Goal: Task Accomplishment & Management: Complete application form

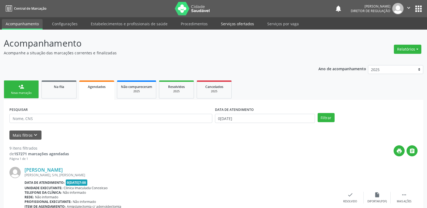
click at [237, 25] on link "Serviços ofertados" at bounding box center [237, 23] width 41 height 9
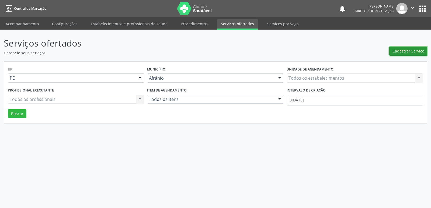
click at [412, 53] on span "Cadastrar Serviço" at bounding box center [408, 51] width 32 height 6
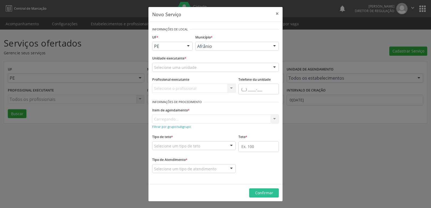
click at [227, 66] on div "Selecione uma unidade" at bounding box center [215, 67] width 127 height 9
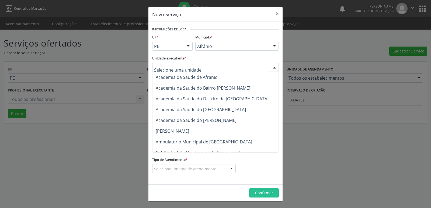
scroll to position [81, 0]
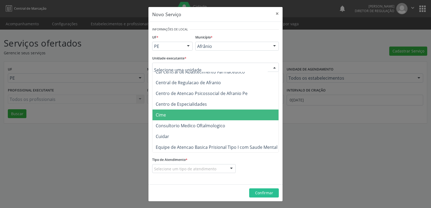
click at [195, 114] on span "Cime" at bounding box center [217, 115] width 131 height 11
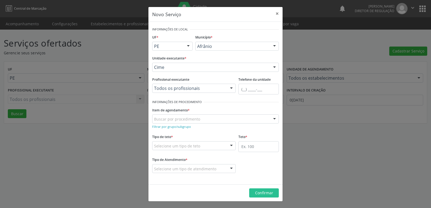
click at [204, 119] on div "Buscar por procedimento" at bounding box center [215, 118] width 127 height 9
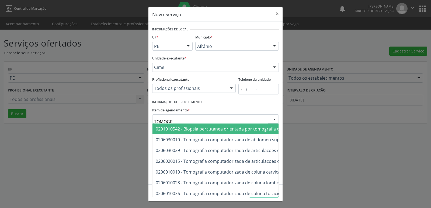
type input "TOMOGRA"
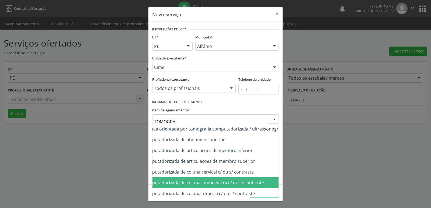
scroll to position [27, 65]
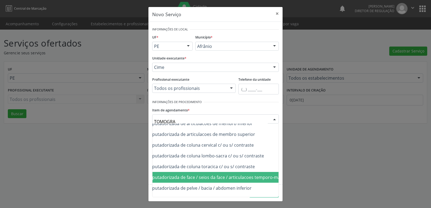
click at [194, 177] on span "0206010044 - Tomografia computadorizada de face / seios da face / articulacoes …" at bounding box center [196, 178] width 211 height 6
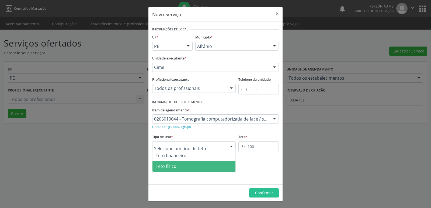
click at [190, 166] on span "Teto físico" at bounding box center [193, 166] width 83 height 11
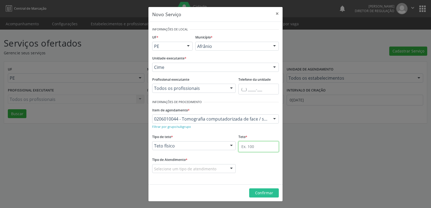
click at [251, 147] on input "text" at bounding box center [258, 146] width 40 height 11
type input "1"
click at [215, 169] on div at bounding box center [193, 168] width 83 height 9
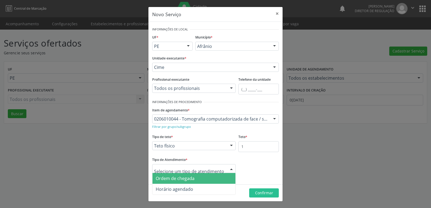
click at [208, 179] on span "Ordem de chegada" at bounding box center [193, 178] width 83 height 11
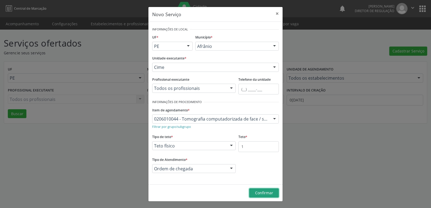
click at [266, 193] on span "Confirmar" at bounding box center [264, 192] width 18 height 5
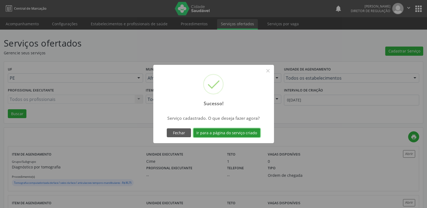
click at [253, 133] on button "Ir para a página do serviço criado" at bounding box center [226, 132] width 67 height 9
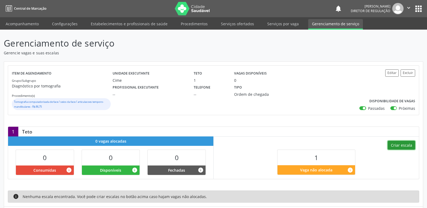
click at [407, 145] on button "Criar escala" at bounding box center [401, 145] width 27 height 9
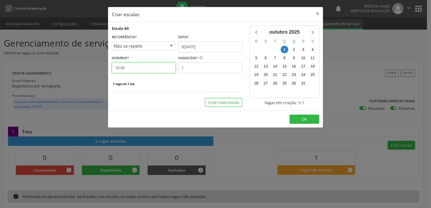
click at [168, 69] on input "10:45" at bounding box center [144, 67] width 64 height 11
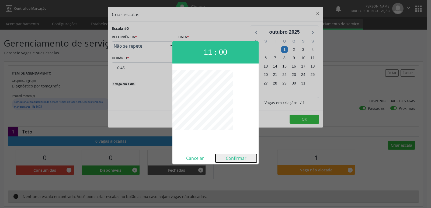
click at [242, 160] on button "Confirmar" at bounding box center [235, 158] width 41 height 9
type input "11:00"
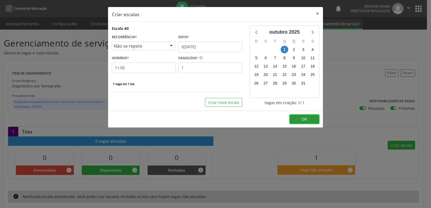
click at [307, 117] on button "OK" at bounding box center [305, 119] width 30 height 9
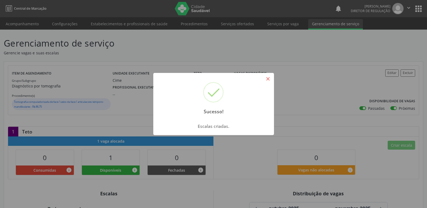
click at [269, 78] on button "×" at bounding box center [267, 78] width 9 height 9
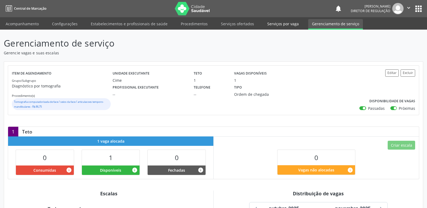
click at [276, 23] on link "Serviços por vaga" at bounding box center [282, 23] width 39 height 9
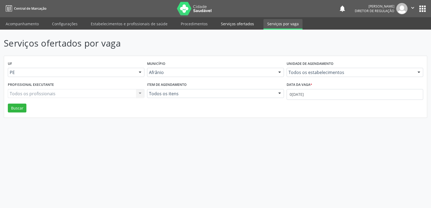
click at [244, 24] on link "Serviços ofertados" at bounding box center [237, 23] width 41 height 9
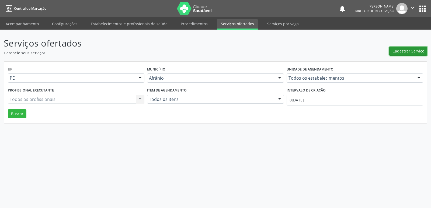
click at [404, 51] on span "Cadastrar Serviço" at bounding box center [408, 51] width 32 height 6
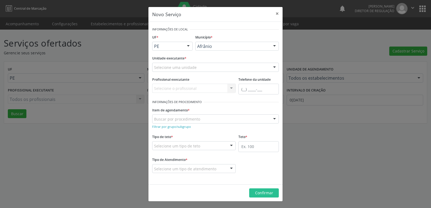
click at [245, 67] on div "Selecione uma unidade" at bounding box center [215, 67] width 127 height 9
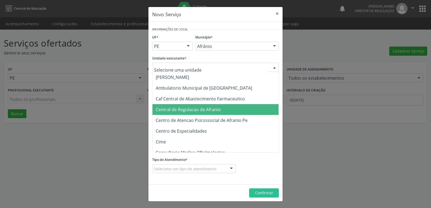
scroll to position [81, 0]
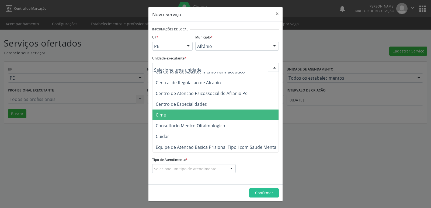
click at [217, 116] on span "Cime" at bounding box center [217, 115] width 131 height 11
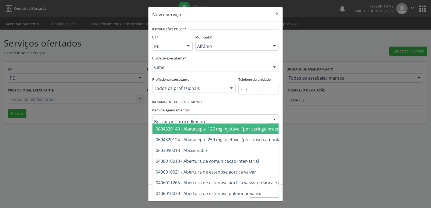
click at [235, 119] on div at bounding box center [215, 118] width 127 height 9
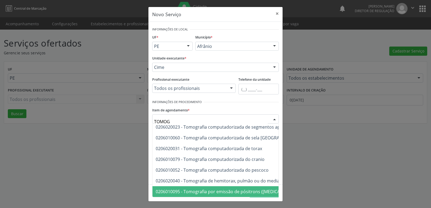
scroll to position [103, 0]
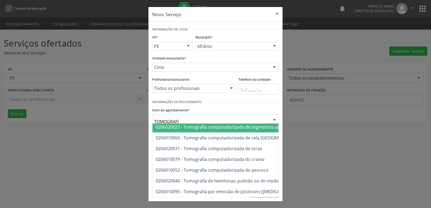
type input "TOMOGRAFIA"
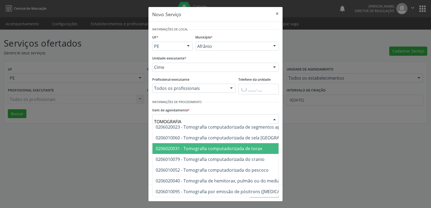
click at [240, 146] on span "0206020031 - Tomografia computadorizada de torax" at bounding box center [209, 149] width 106 height 6
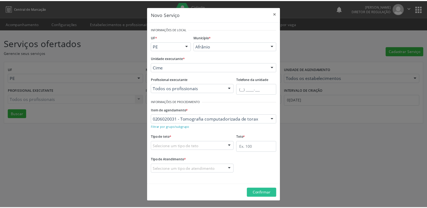
scroll to position [189, 0]
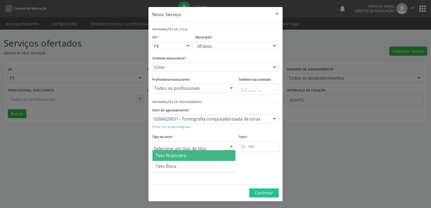
click at [219, 146] on div at bounding box center [193, 145] width 83 height 9
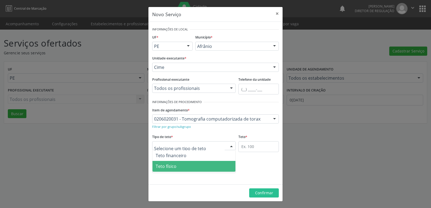
click at [206, 166] on span "Teto físico" at bounding box center [193, 166] width 83 height 11
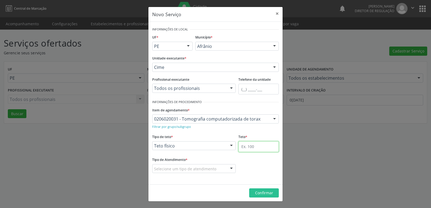
click at [260, 147] on input "text" at bounding box center [258, 146] width 40 height 11
type input "1"
click at [217, 168] on div "Selecione um tipo de atendimento" at bounding box center [193, 168] width 83 height 9
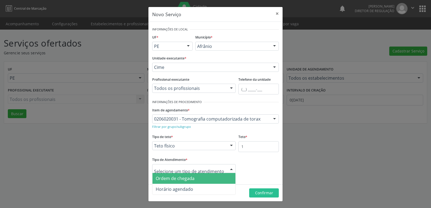
click at [213, 177] on span "Ordem de chegada" at bounding box center [193, 178] width 83 height 11
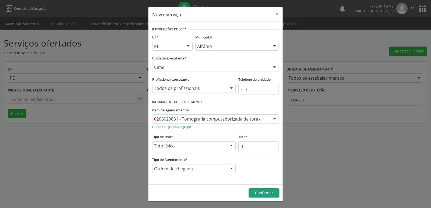
click at [267, 192] on span "Confirmar" at bounding box center [264, 192] width 18 height 5
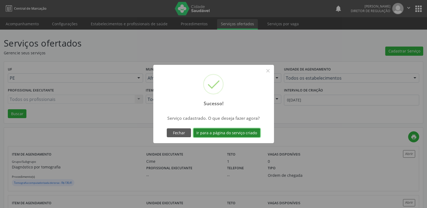
click at [251, 134] on button "Ir para a página do serviço criado" at bounding box center [226, 132] width 67 height 9
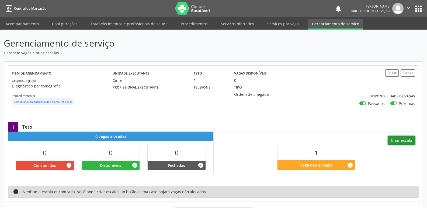
click at [406, 141] on button "Criar escala" at bounding box center [401, 140] width 27 height 9
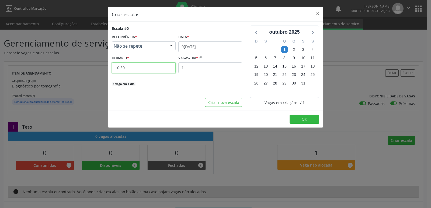
click at [146, 68] on input "10:50" at bounding box center [144, 67] width 64 height 11
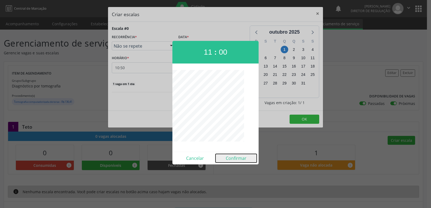
click at [236, 159] on button "Confirmar" at bounding box center [235, 158] width 41 height 9
type input "11:00"
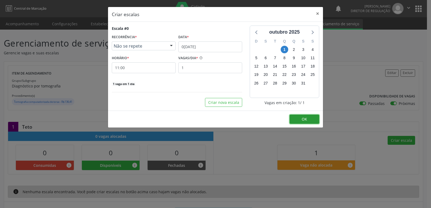
click at [300, 119] on button "OK" at bounding box center [305, 119] width 30 height 9
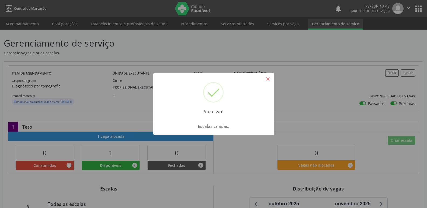
click at [269, 82] on button "×" at bounding box center [267, 78] width 9 height 9
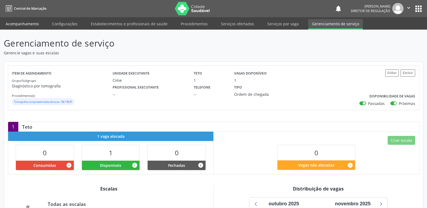
click at [34, 25] on link "Acompanhamento" at bounding box center [22, 23] width 41 height 9
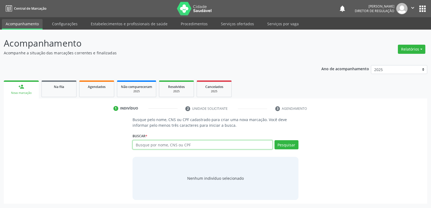
click at [153, 147] on input "text" at bounding box center [203, 144] width 140 height 9
type input "09682436494"
click at [290, 145] on button "Pesquisar" at bounding box center [286, 144] width 24 height 9
type input "09682436494"
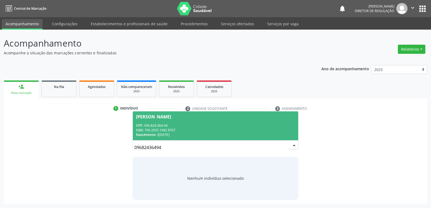
click at [187, 129] on div "CNS: 706 2055 1082 8767" at bounding box center [215, 130] width 159 height 5
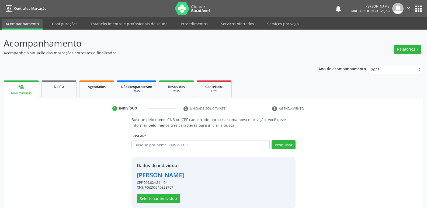
scroll to position [8, 0]
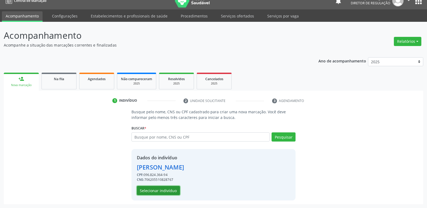
click at [172, 191] on button "Selecionar indivíduo" at bounding box center [158, 190] width 43 height 9
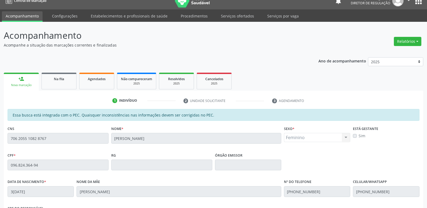
scroll to position [99, 0]
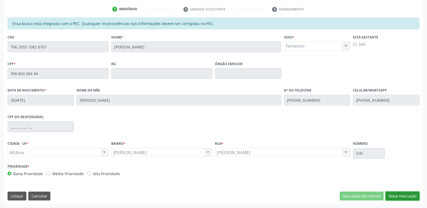
click at [409, 194] on button "Nova marcação" at bounding box center [402, 196] width 34 height 9
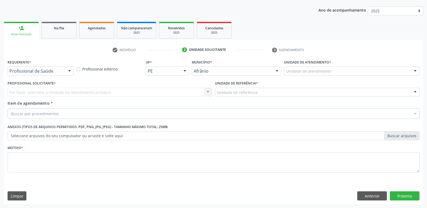
scroll to position [59, 0]
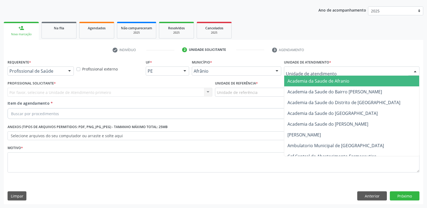
click at [333, 69] on div at bounding box center [351, 71] width 135 height 9
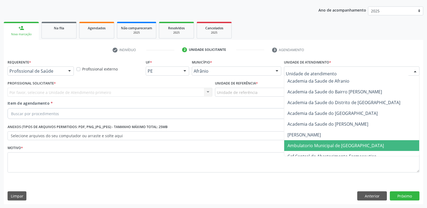
click at [315, 144] on span "Ambulatorio Municipal de [GEOGRAPHIC_DATA]" at bounding box center [335, 146] width 96 height 6
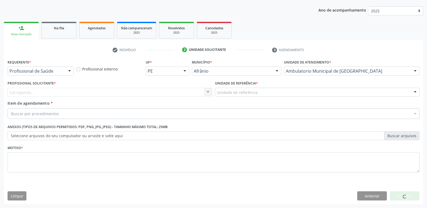
click at [270, 86] on div "Unidade de referência * Unidade de referência ESF de Extrema ESF de Barra das M…" at bounding box center [317, 87] width 205 height 17
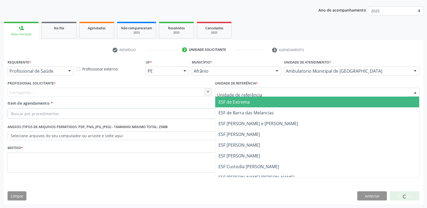
click at [269, 90] on div at bounding box center [317, 92] width 205 height 9
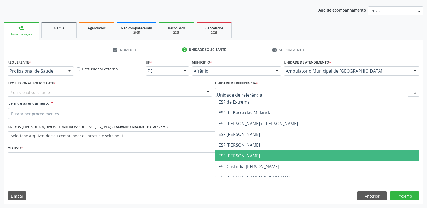
click at [258, 154] on span "ESF [PERSON_NAME]" at bounding box center [317, 156] width 204 height 11
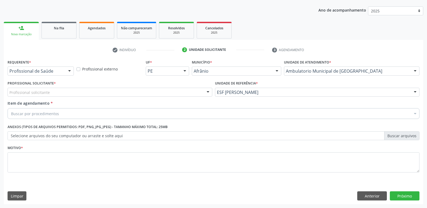
click at [170, 90] on div "Profissional solicitante" at bounding box center [110, 92] width 205 height 9
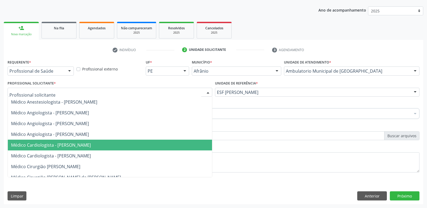
click at [155, 141] on span "Médico Cardiologista - [PERSON_NAME]" at bounding box center [110, 145] width 204 height 11
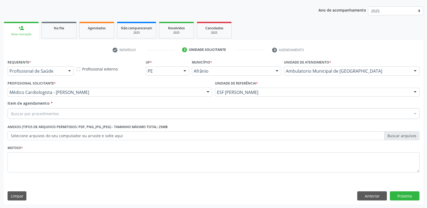
click at [144, 114] on div "Buscar por procedimentos" at bounding box center [214, 113] width 412 height 11
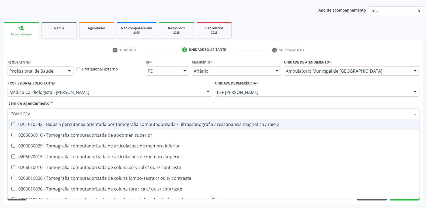
type input "TOMOGRAF"
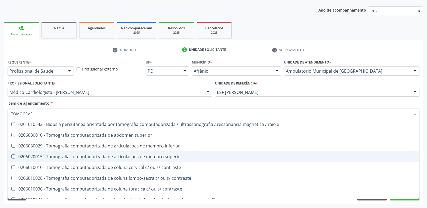
scroll to position [54, 0]
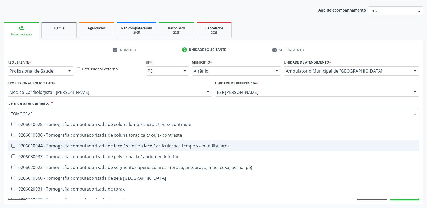
click at [118, 147] on div "0206010044 - Tomografia computadorizada de face / seios da face / articulacoes …" at bounding box center [213, 146] width 405 height 4
checkbox temporo-mandibulares "true"
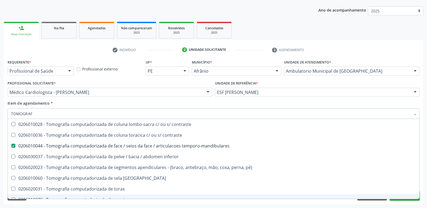
click at [408, 200] on button "Próximo" at bounding box center [405, 195] width 30 height 9
checkbox superior "true"
checkbox temporo-mandibulares "false"
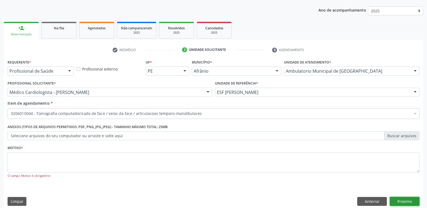
scroll to position [0, 0]
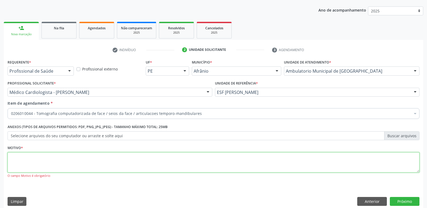
click at [294, 163] on textarea at bounding box center [214, 162] width 412 height 20
type textarea "*"
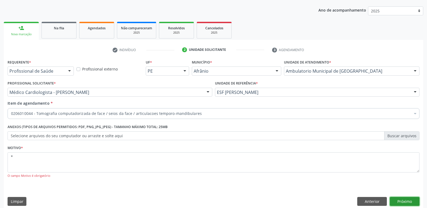
click at [405, 202] on button "Próximo" at bounding box center [405, 201] width 30 height 9
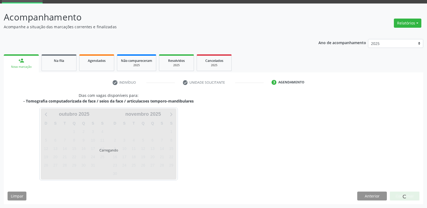
scroll to position [26, 0]
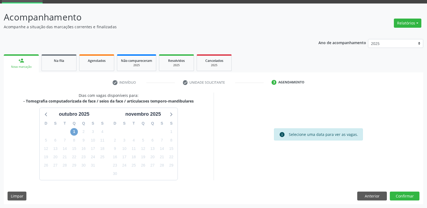
click at [75, 132] on span "1" at bounding box center [74, 132] width 8 height 8
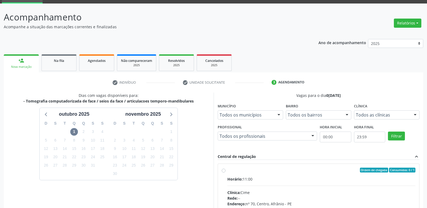
click at [234, 166] on div "Ordem de chegada Consumidos: 0 / 1 Horário: 11:00 Clínica: Cime Rede: -- Endere…" at bounding box center [318, 209] width 201 height 90
radio input "true"
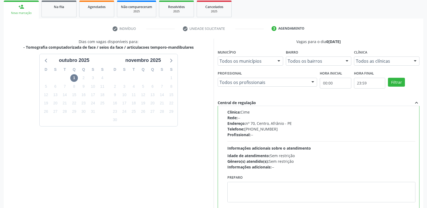
scroll to position [114, 0]
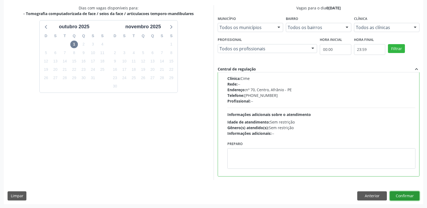
click at [409, 196] on button "Confirmar" at bounding box center [405, 195] width 30 height 9
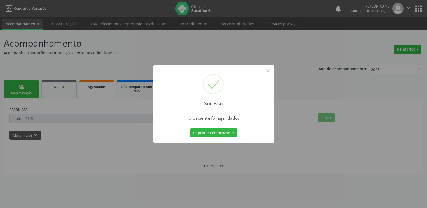
scroll to position [0, 0]
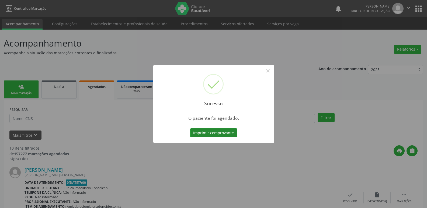
click at [225, 133] on button "Imprimir comprovante" at bounding box center [213, 132] width 47 height 9
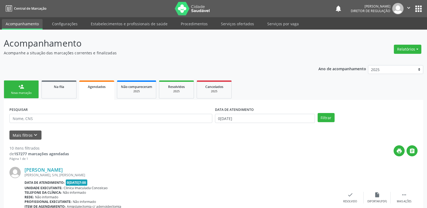
click at [25, 91] on div "Nova marcação" at bounding box center [21, 93] width 27 height 4
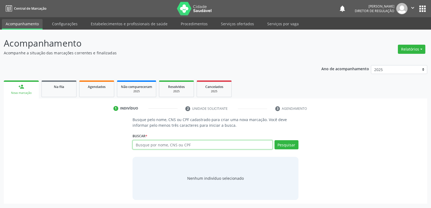
click at [175, 146] on input "text" at bounding box center [203, 144] width 140 height 9
type input "706205510828757"
click at [285, 146] on button "Pesquisar" at bounding box center [286, 144] width 24 height 9
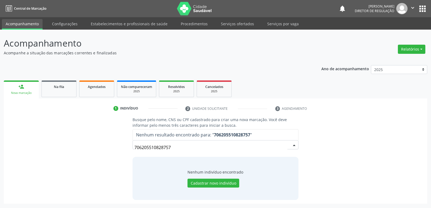
click at [168, 147] on input "706205510828757" at bounding box center [210, 147] width 153 height 11
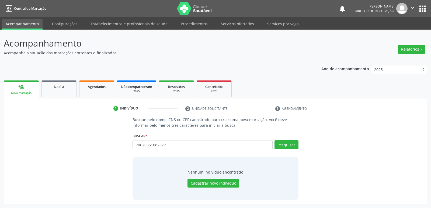
click at [164, 145] on input "70620551082877" at bounding box center [203, 144] width 140 height 9
type input "706205510828767"
click at [288, 145] on button "Pesquisar" at bounding box center [286, 144] width 24 height 9
type input "706205510828767"
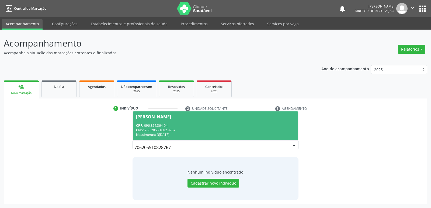
click at [173, 128] on div "CNS: 706 2055 1082 8767" at bounding box center [215, 130] width 159 height 5
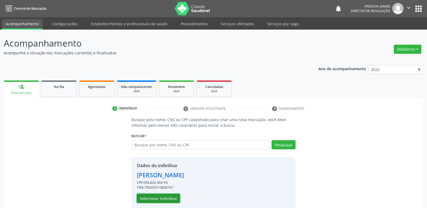
click at [171, 197] on button "Selecionar indivíduo" at bounding box center [158, 198] width 43 height 9
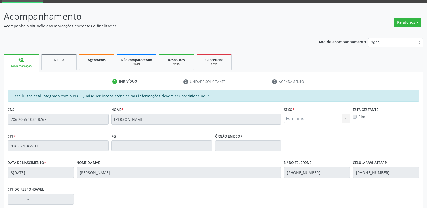
scroll to position [99, 0]
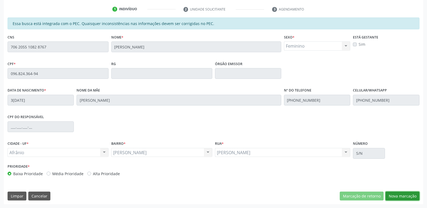
click at [401, 196] on button "Nova marcação" at bounding box center [402, 196] width 34 height 9
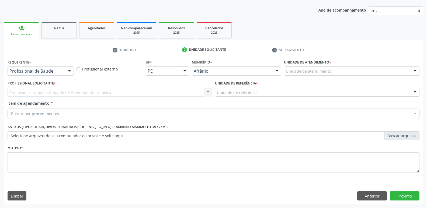
scroll to position [59, 0]
click at [335, 69] on div "Unidade de atendimento" at bounding box center [351, 71] width 135 height 9
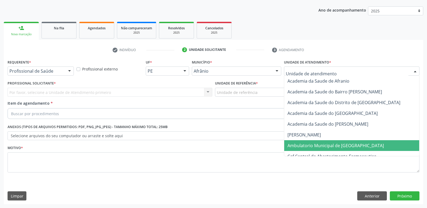
click at [323, 146] on span "Ambulatorio Municipal de [GEOGRAPHIC_DATA]" at bounding box center [335, 146] width 96 height 6
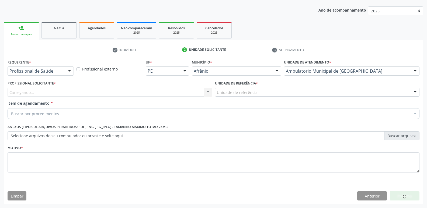
click at [261, 91] on div "Unidade de referência" at bounding box center [317, 92] width 205 height 9
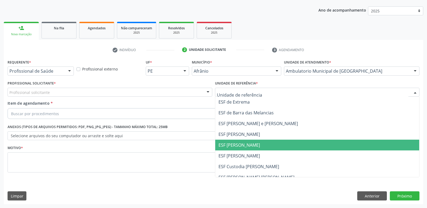
click at [255, 146] on span "ESF [PERSON_NAME]" at bounding box center [317, 145] width 204 height 11
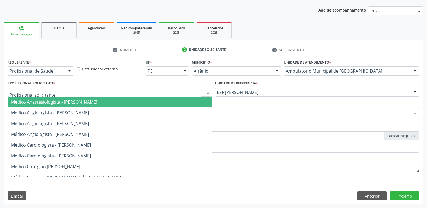
click at [169, 92] on div at bounding box center [110, 92] width 205 height 9
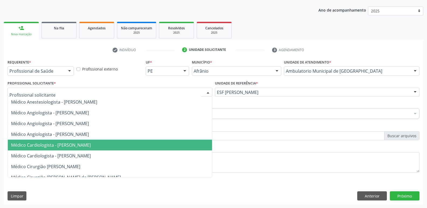
click at [142, 145] on span "Médico Cardiologista - [PERSON_NAME]" at bounding box center [110, 145] width 204 height 11
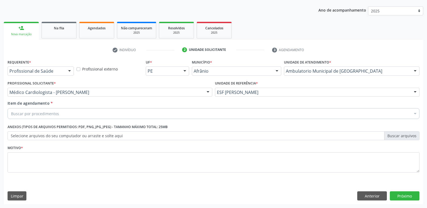
click at [110, 116] on div "Buscar por procedimentos" at bounding box center [214, 113] width 412 height 11
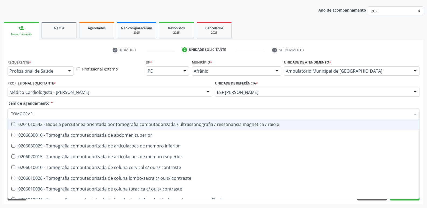
type input "TOMOGRAFIA"
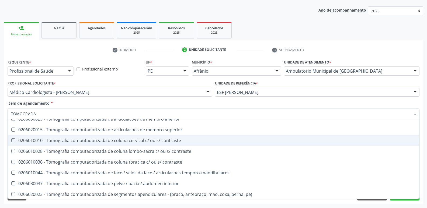
scroll to position [54, 0]
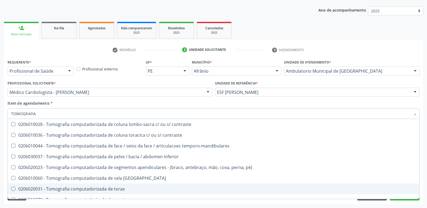
click at [120, 188] on div "0206020031 - Tomografia computadorizada de torax" at bounding box center [213, 189] width 405 height 4
checkbox torax "true"
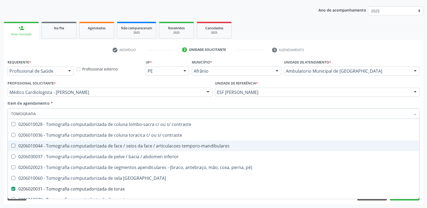
scroll to position [92, 0]
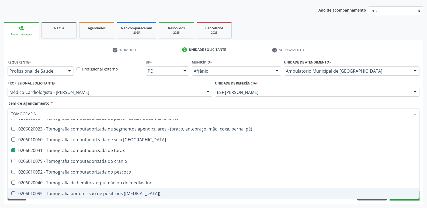
click at [408, 200] on button "Próximo" at bounding box center [405, 195] width 30 height 9
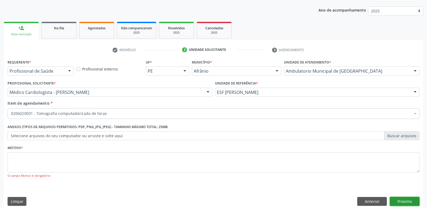
scroll to position [0, 0]
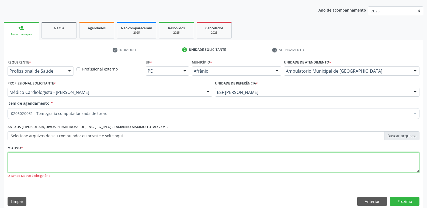
click at [201, 162] on textarea at bounding box center [214, 162] width 412 height 20
type textarea "9"
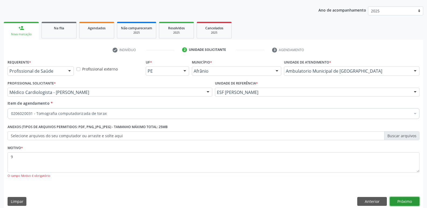
click at [406, 201] on button "Próximo" at bounding box center [405, 201] width 30 height 9
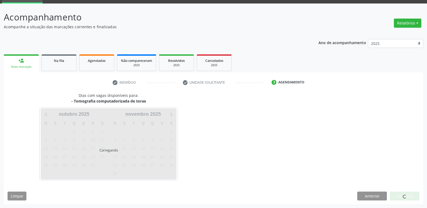
scroll to position [26, 0]
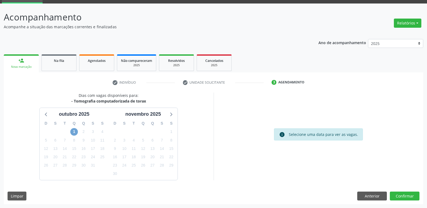
click at [74, 132] on span "1" at bounding box center [74, 132] width 8 height 8
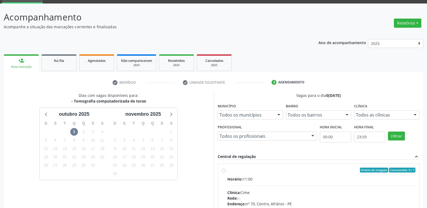
click at [260, 171] on div "Ordem de chegada Consumidos: 0 / 1" at bounding box center [321, 170] width 188 height 5
click at [225, 171] on input "Ordem de chegada Consumidos: 0 / 1 Horário: 11:00 Clínica: Cime Rede: -- Endere…" at bounding box center [224, 170] width 4 height 5
radio input "true"
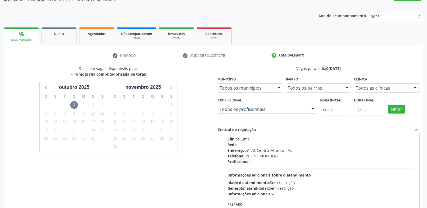
scroll to position [114, 0]
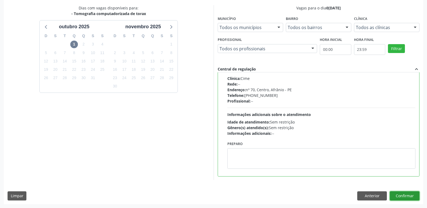
click at [400, 193] on button "Confirmar" at bounding box center [405, 195] width 30 height 9
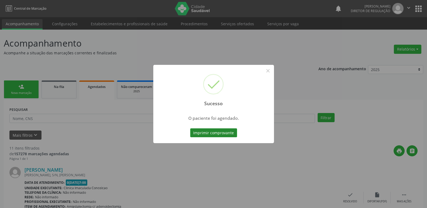
click at [233, 135] on button "Imprimir comprovante" at bounding box center [213, 132] width 47 height 9
